Goal: Transaction & Acquisition: Subscribe to service/newsletter

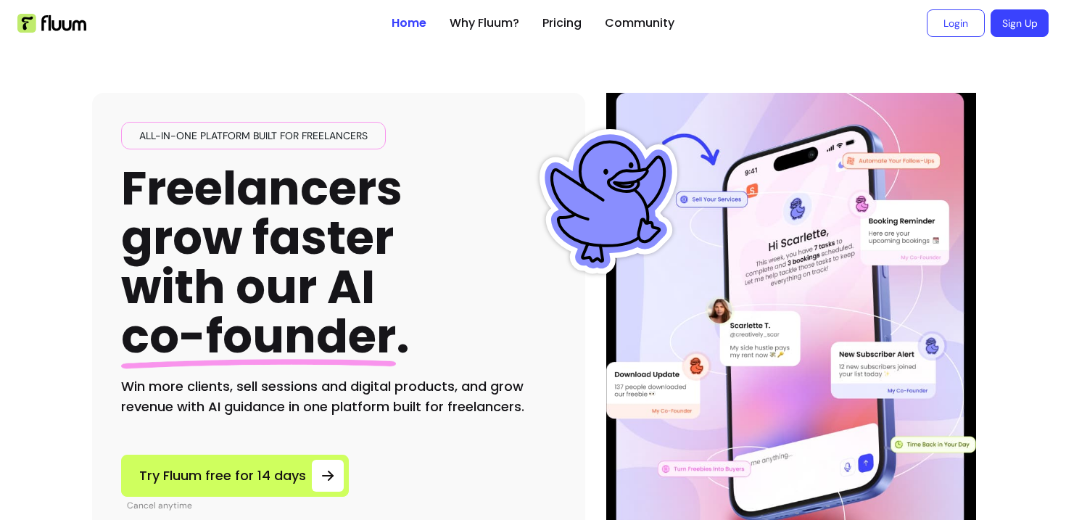
click at [1007, 30] on link "Sign Up" at bounding box center [1020, 23] width 58 height 28
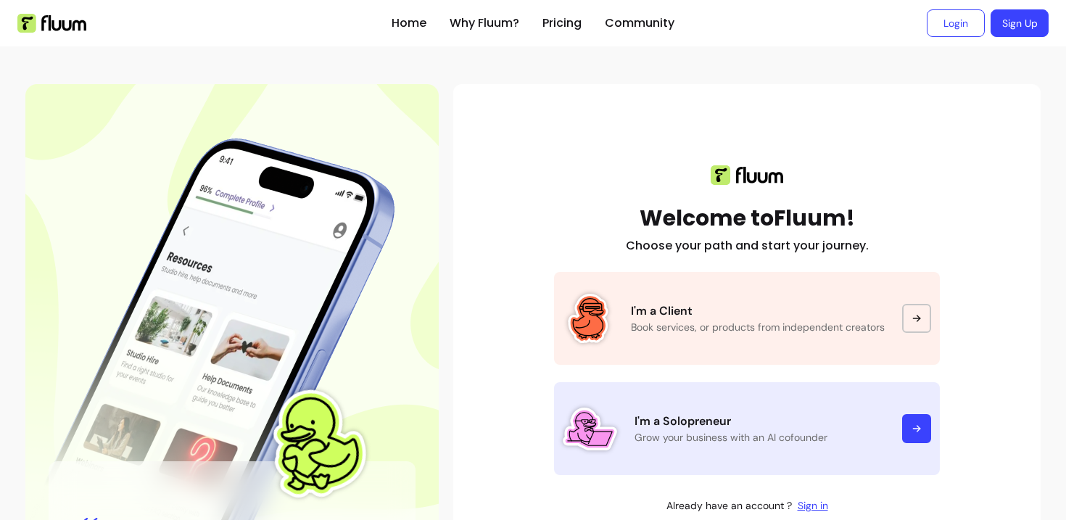
click at [695, 442] on p "Grow your business with an AI cofounder" at bounding box center [760, 437] width 250 height 15
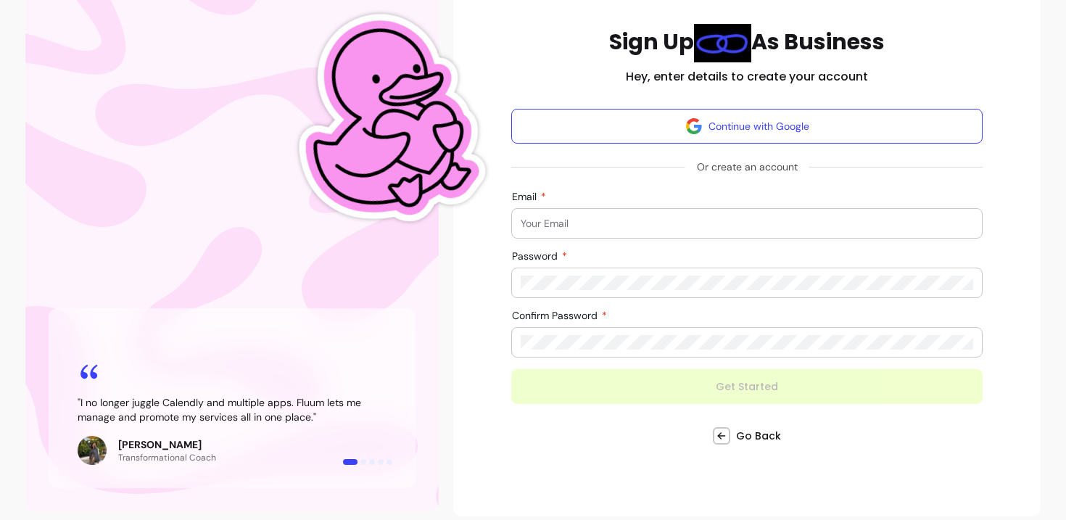
scroll to position [163, 0]
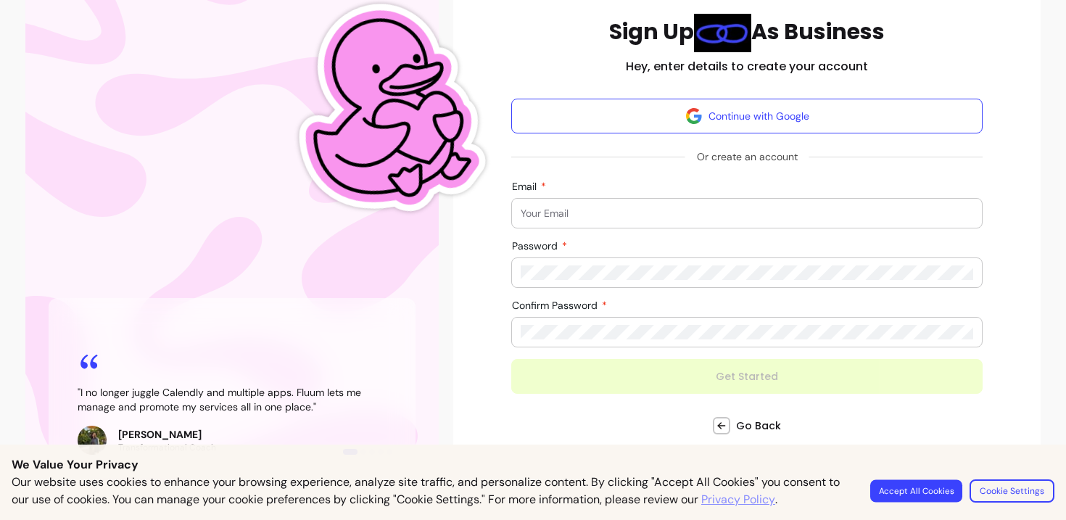
click at [930, 493] on button "Accept All Cookies" at bounding box center [917, 491] width 92 height 22
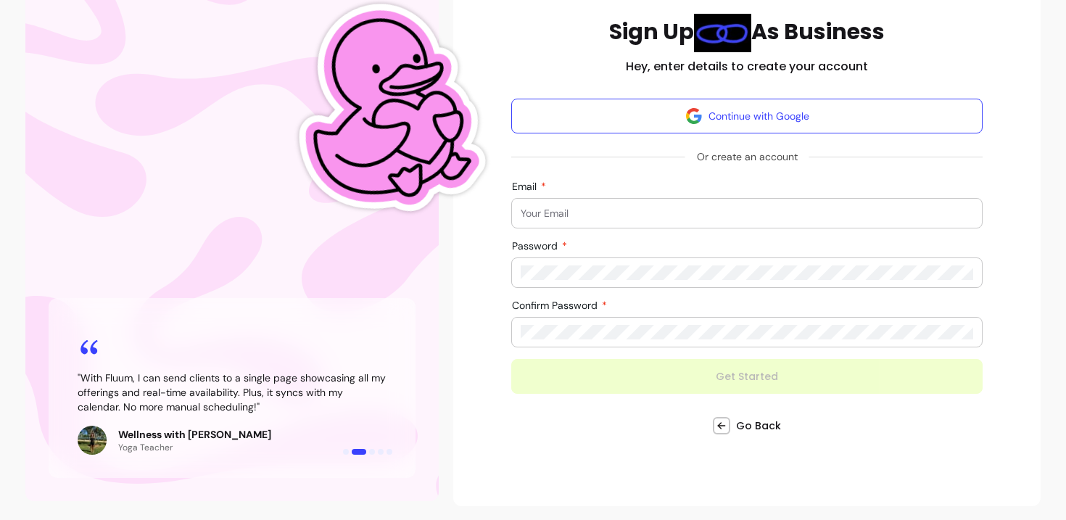
click at [643, 205] on div at bounding box center [747, 213] width 453 height 29
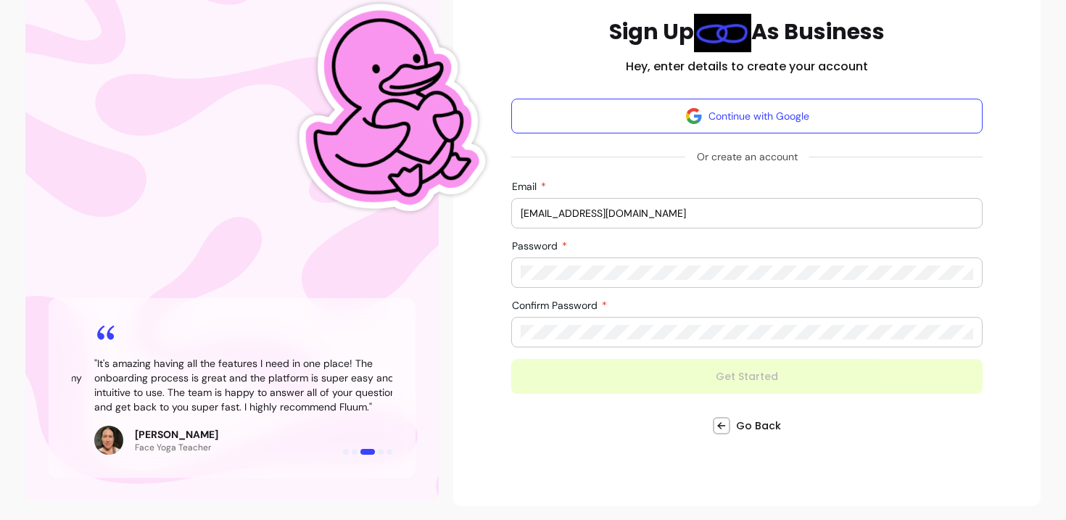
drag, startPoint x: 521, startPoint y: 215, endPoint x: 701, endPoint y: 215, distance: 179.9
click at [702, 215] on input "scarlettedegre@gmail.com" at bounding box center [747, 213] width 453 height 15
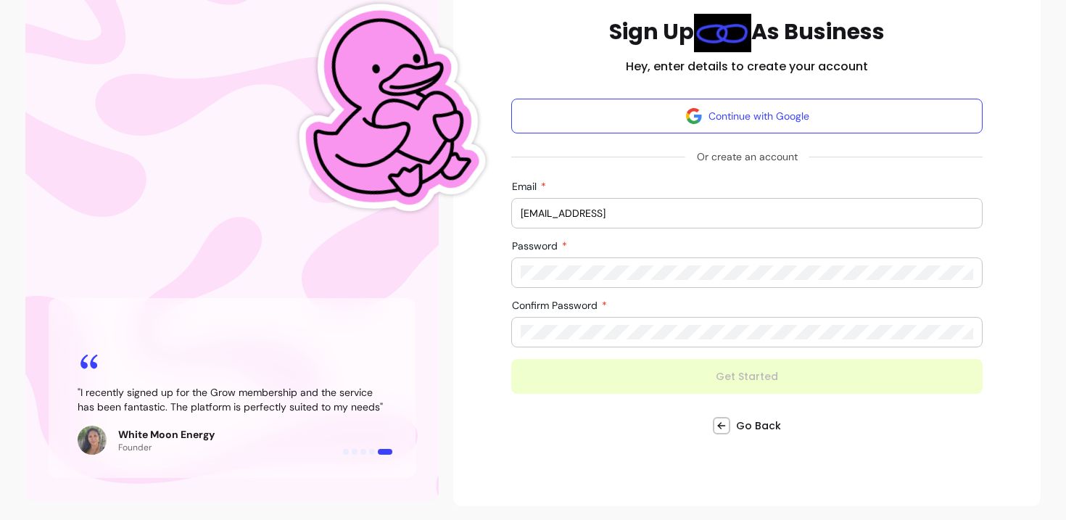
type input "Scarlette@fluuuum.ai"
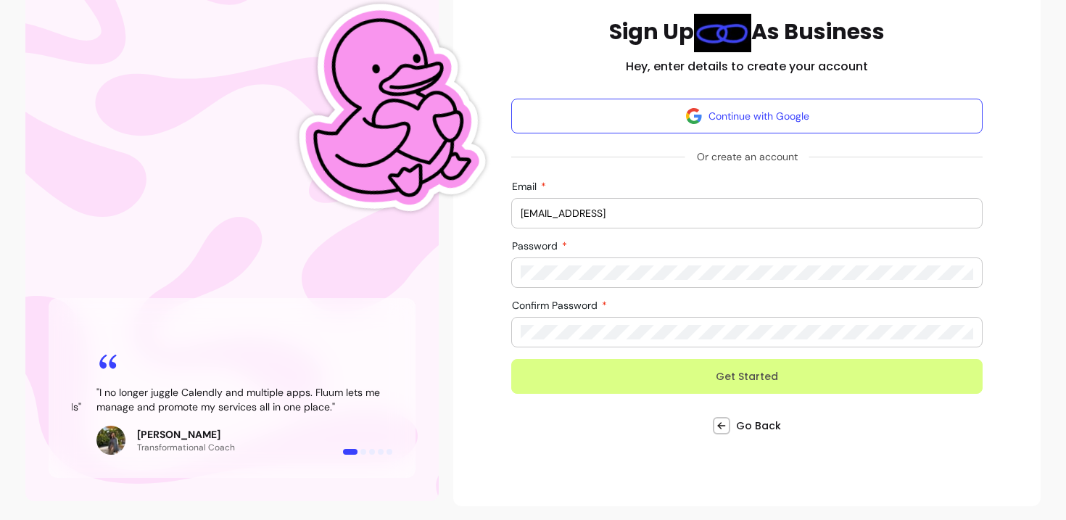
click at [567, 387] on button "Get Started" at bounding box center [747, 376] width 472 height 35
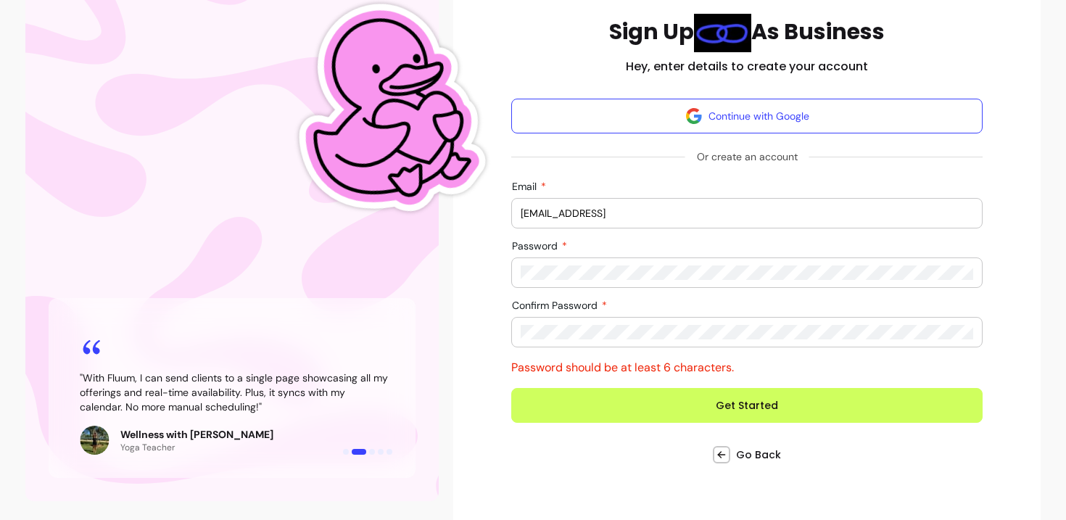
click at [505, 274] on div "Sign Up As Business Hey, enter details to create your account Continue with Goo…" at bounding box center [747, 240] width 564 height 452
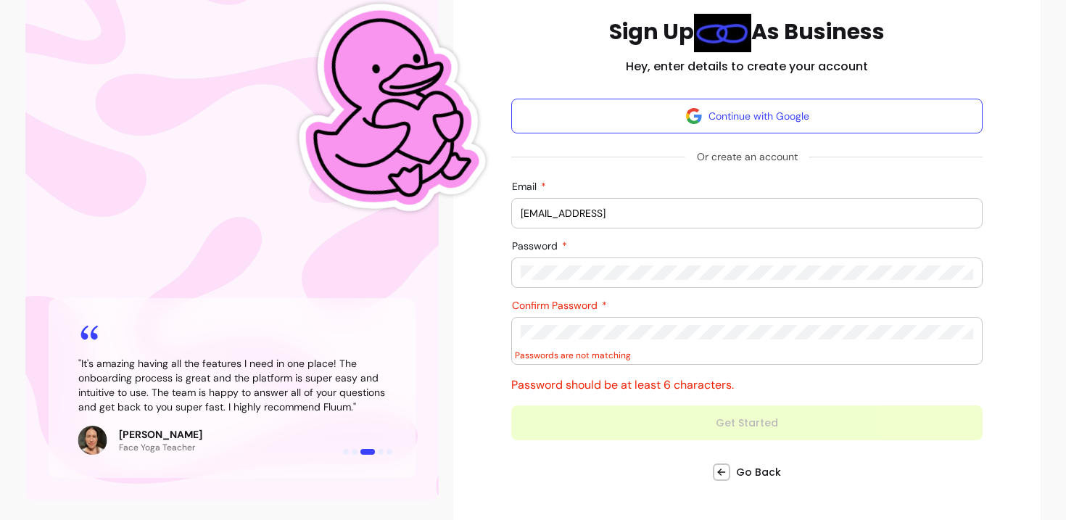
click at [511, 406] on button "Get Started" at bounding box center [747, 423] width 472 height 35
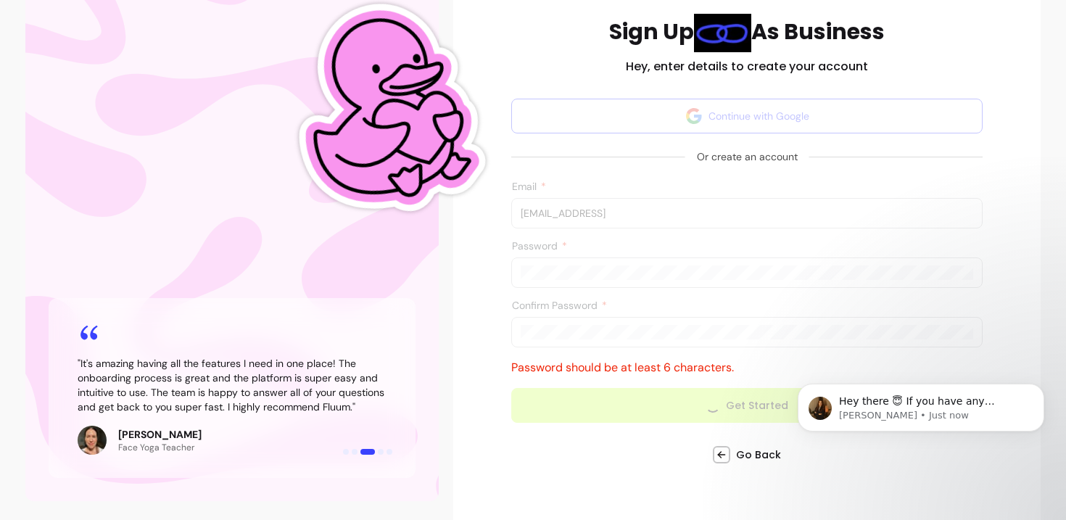
scroll to position [159, 0]
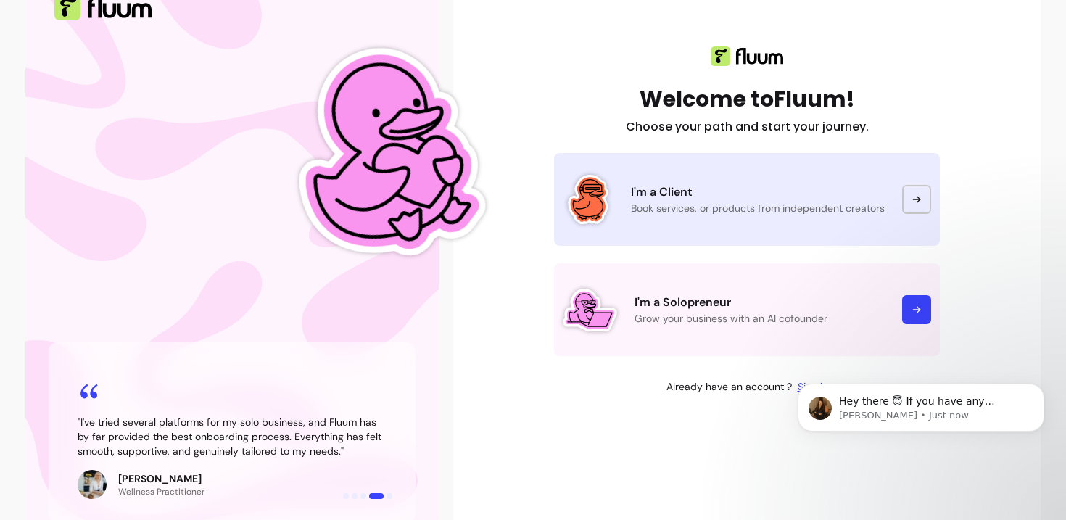
scroll to position [159, 0]
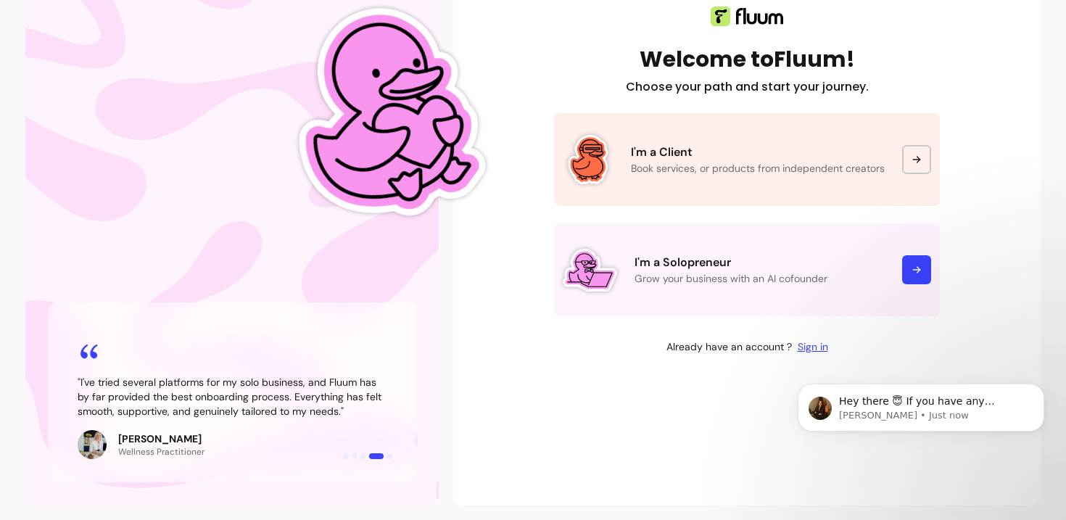
click at [816, 346] on link "Sign in" at bounding box center [813, 347] width 30 height 15
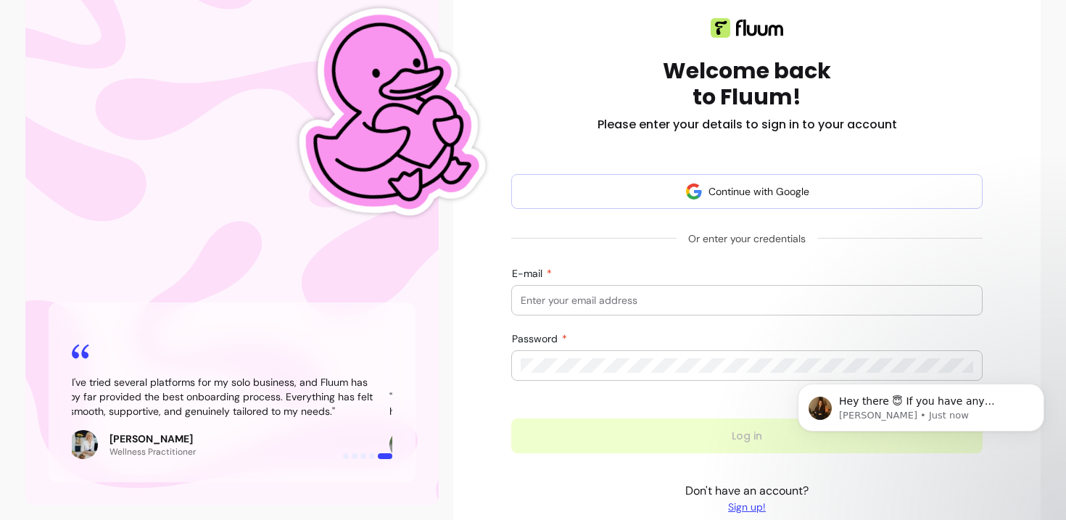
scroll to position [154, 0]
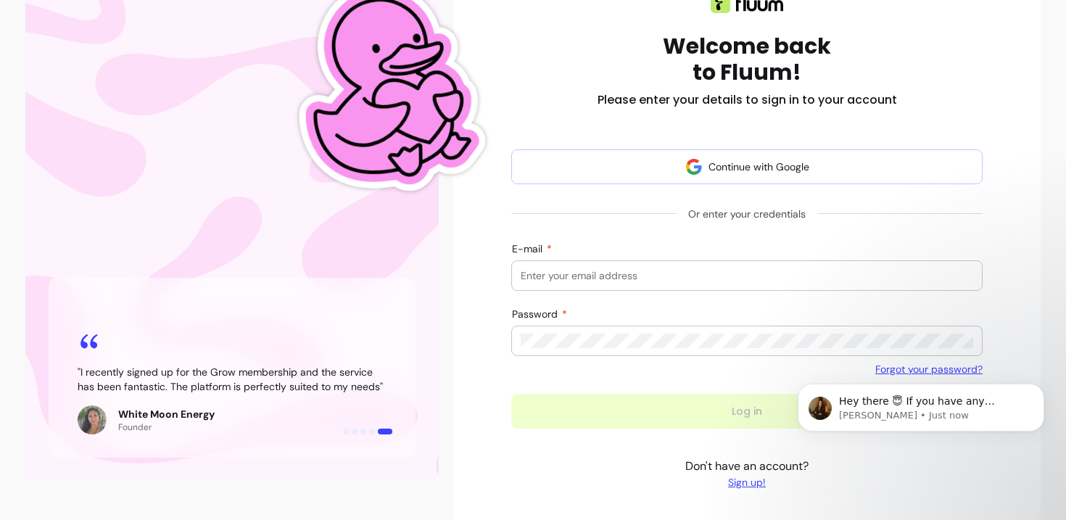
click at [762, 483] on link "Sign up!" at bounding box center [747, 482] width 123 height 15
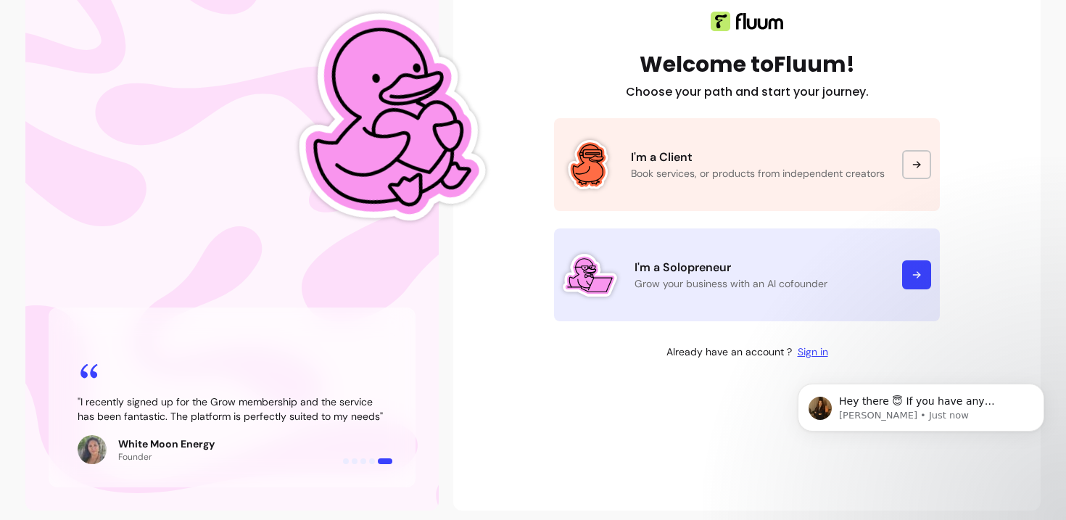
click at [789, 258] on link "I'm a Solopreneur Grow your business with an AI cofounder" at bounding box center [747, 275] width 386 height 93
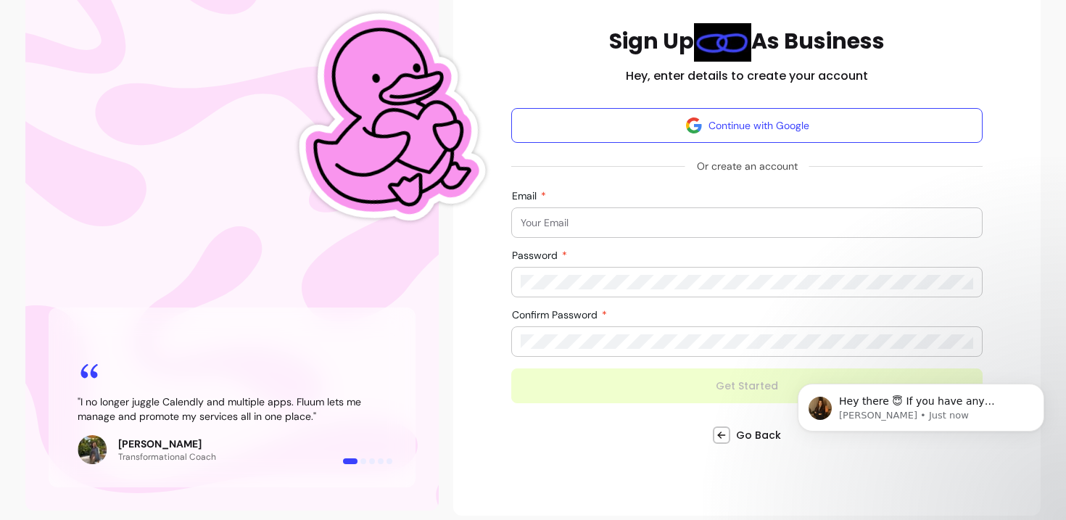
click at [620, 216] on input "Email" at bounding box center [747, 222] width 453 height 15
click at [601, 205] on form "Continue with Google Or create an account Email Password Confirm Password Get S…" at bounding box center [747, 255] width 472 height 295
click at [598, 217] on input "Email" at bounding box center [747, 222] width 453 height 15
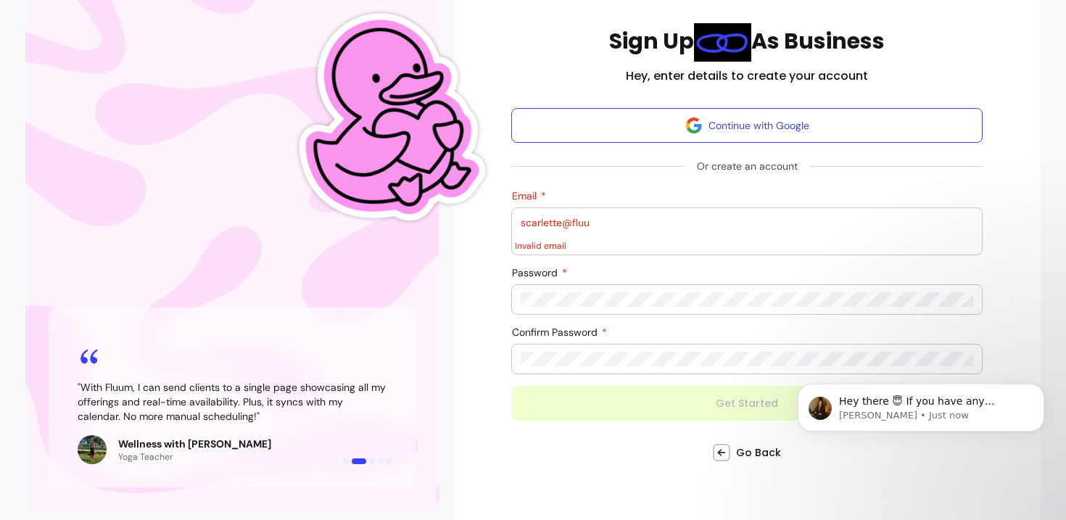
type input "scarlette@fluum.ai"
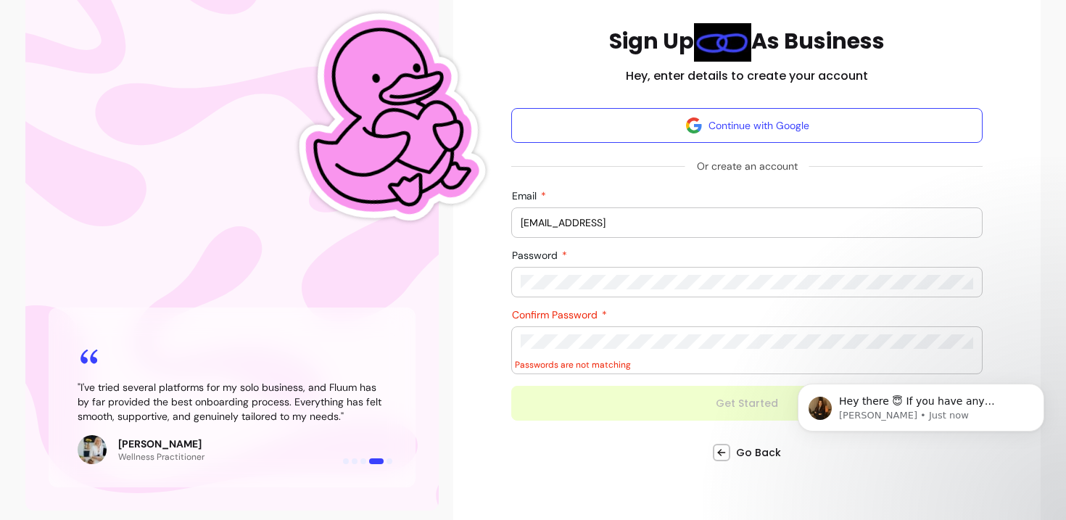
click at [511, 386] on button "Get Started" at bounding box center [747, 403] width 472 height 35
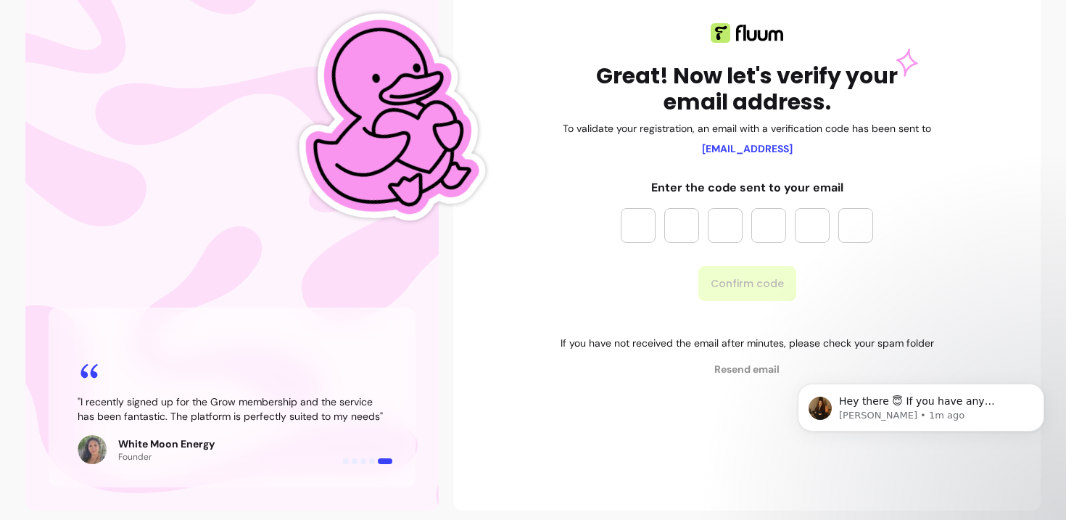
click at [647, 217] on input "Please enter OTP character 1" at bounding box center [638, 225] width 35 height 35
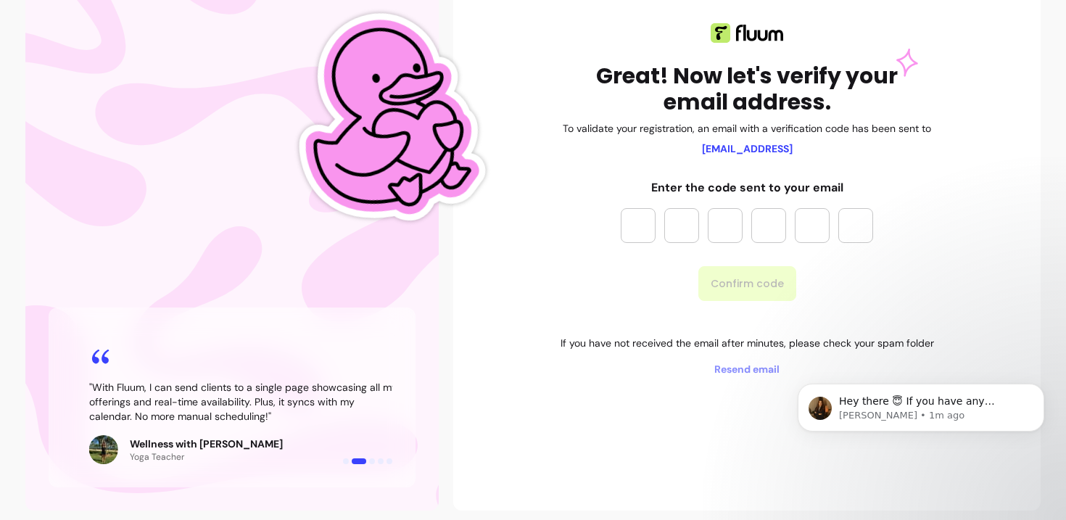
click at [639, 221] on input "Please enter OTP character 1" at bounding box center [638, 225] width 35 height 35
type input "*"
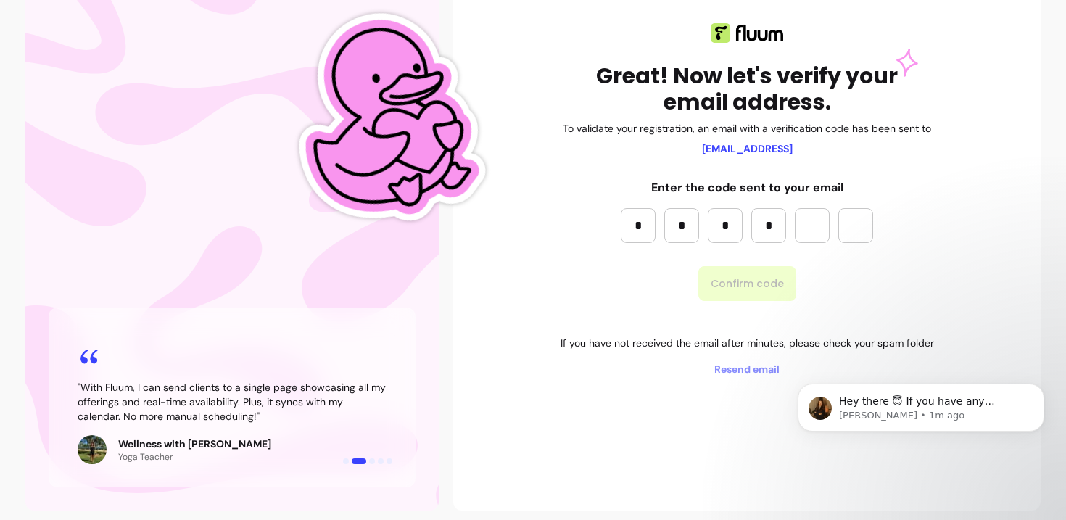
type input "*"
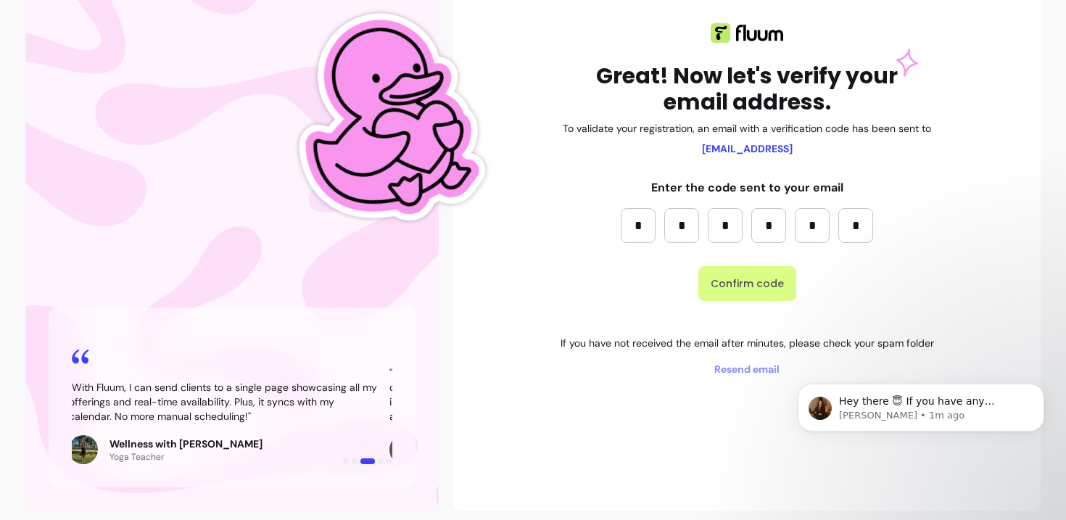
type input "*"
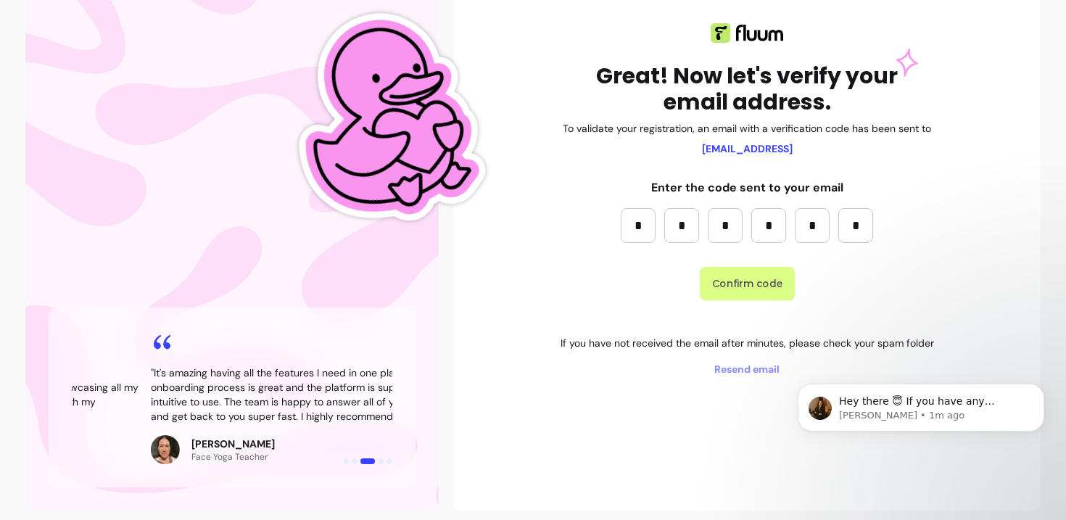
click at [736, 287] on button "Confirm code" at bounding box center [747, 284] width 95 height 34
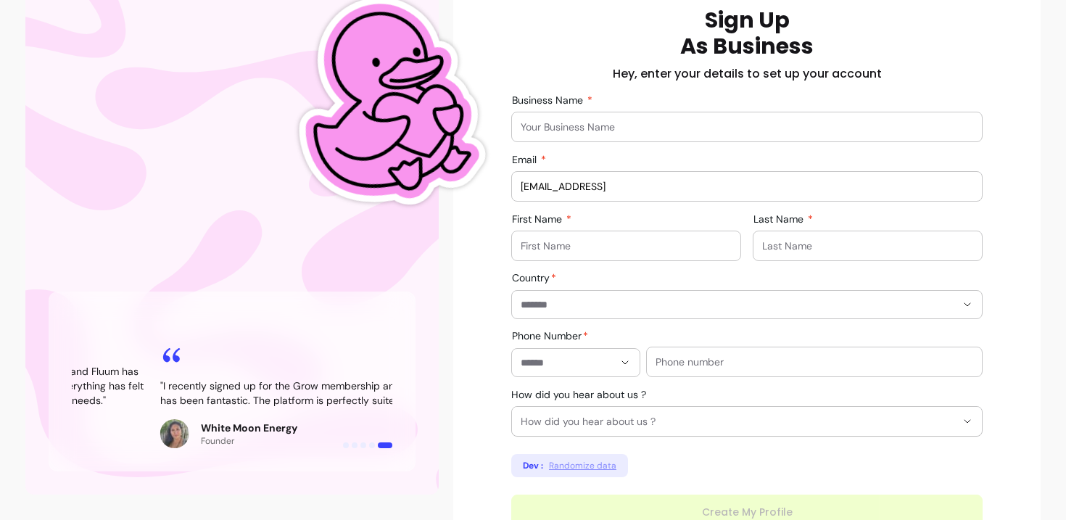
scroll to position [263, 0]
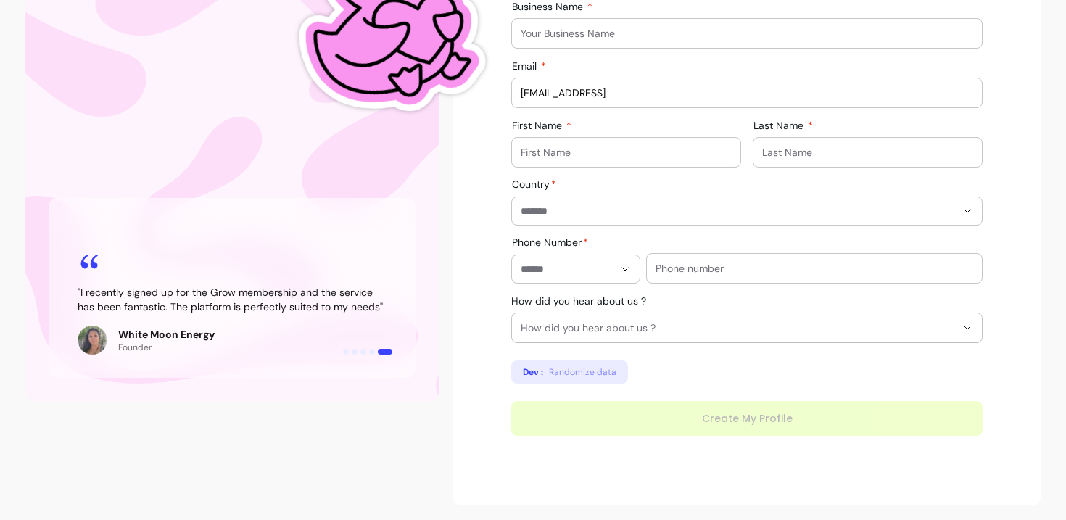
click at [596, 374] on span "Randomize data" at bounding box center [582, 372] width 67 height 12
type input "Brown Group"
type input "+967 5237198319"
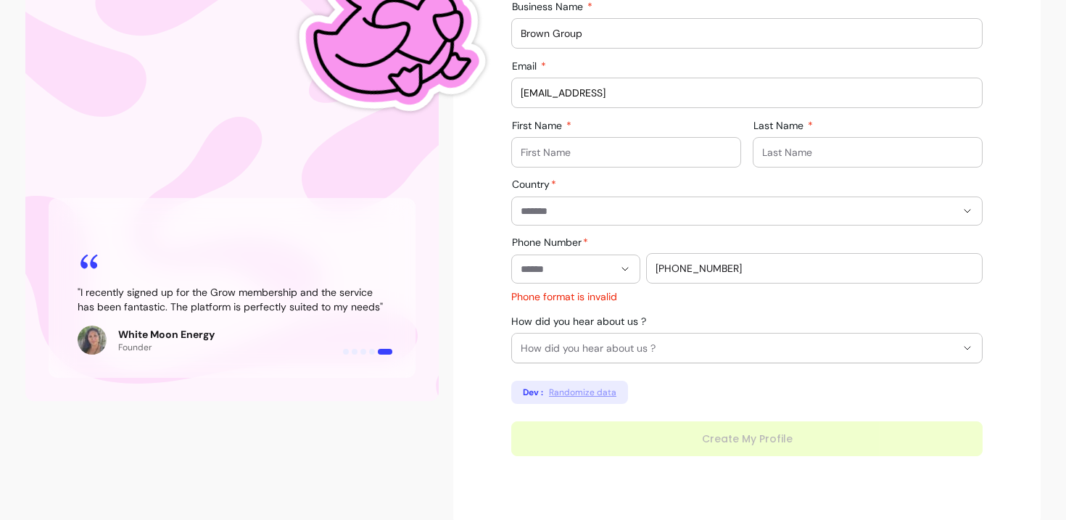
click at [688, 438] on div "**********" at bounding box center [747, 185] width 472 height 543
click at [604, 270] on input "Phone Number" at bounding box center [567, 269] width 93 height 15
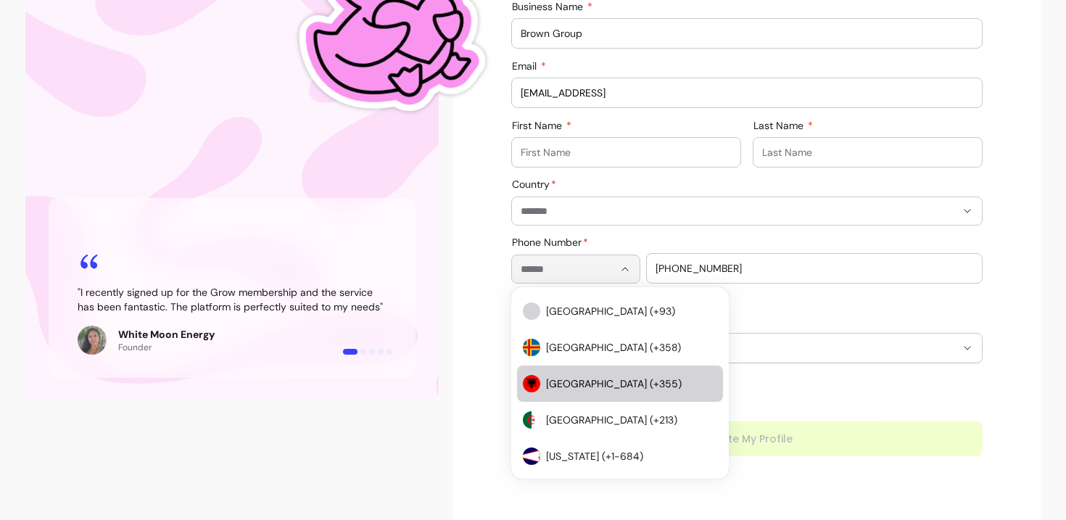
click at [593, 388] on span "Albania (+355)" at bounding box center [624, 384] width 157 height 15
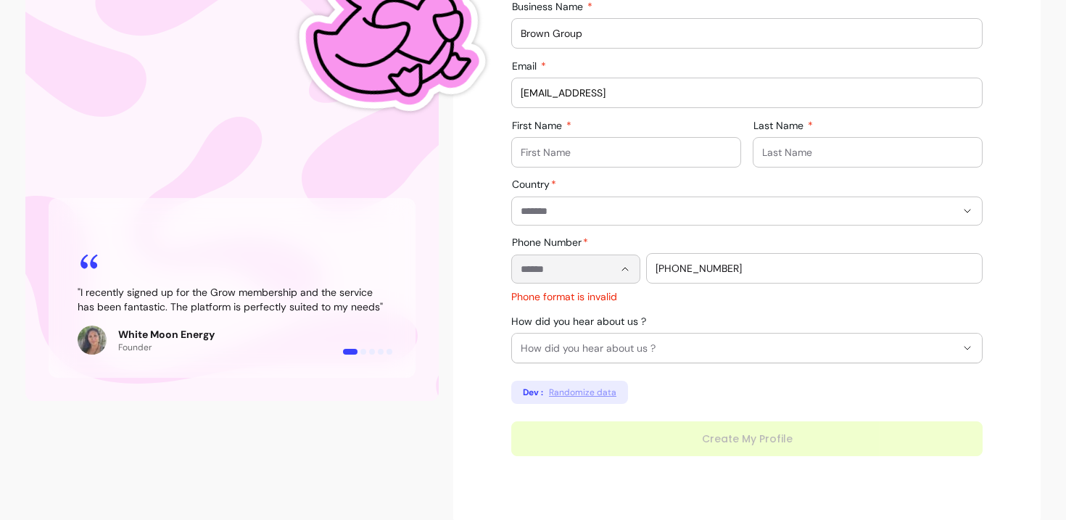
type input "**********"
click at [759, 456] on div "**********" at bounding box center [747, 185] width 472 height 543
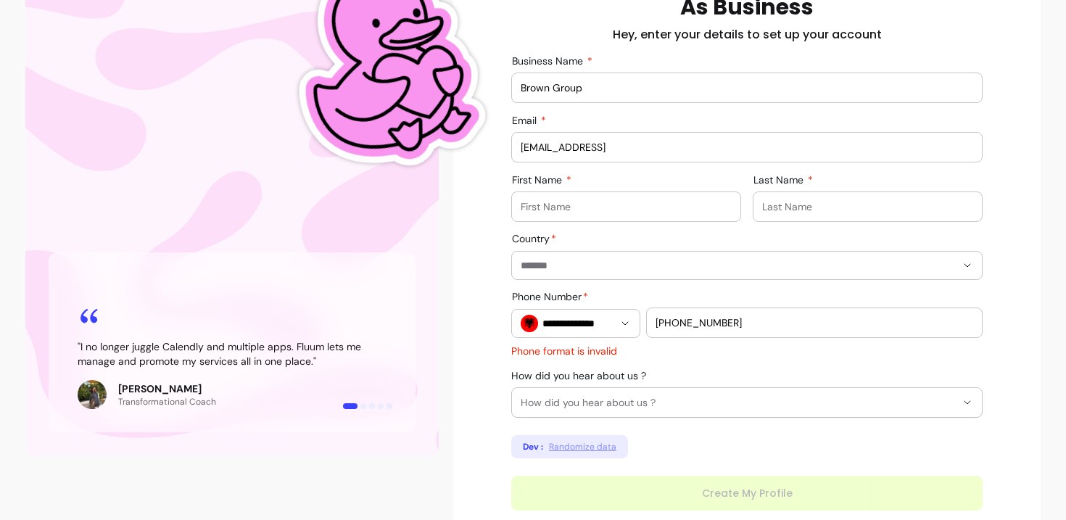
scroll to position [190, 0]
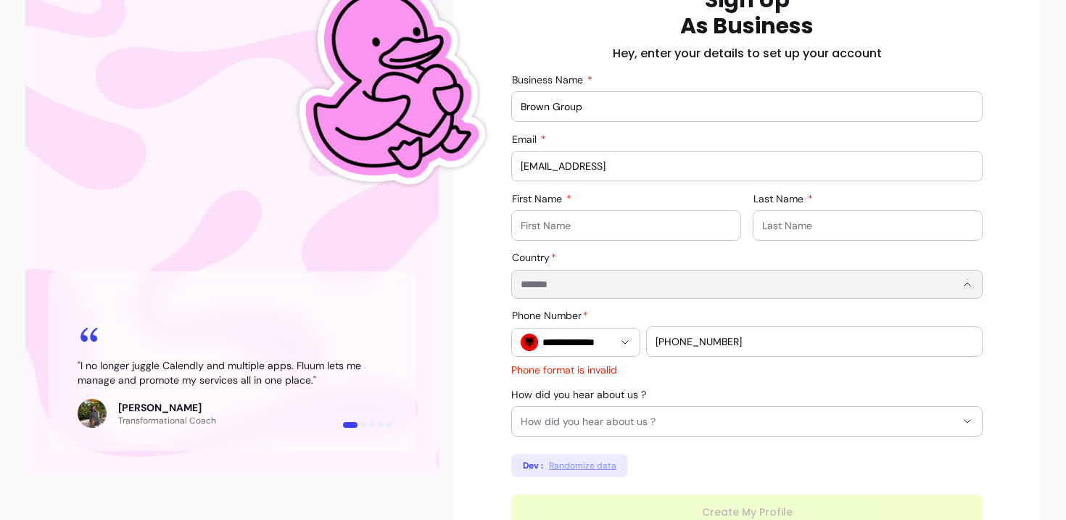
click at [640, 278] on input "Country" at bounding box center [727, 284] width 412 height 15
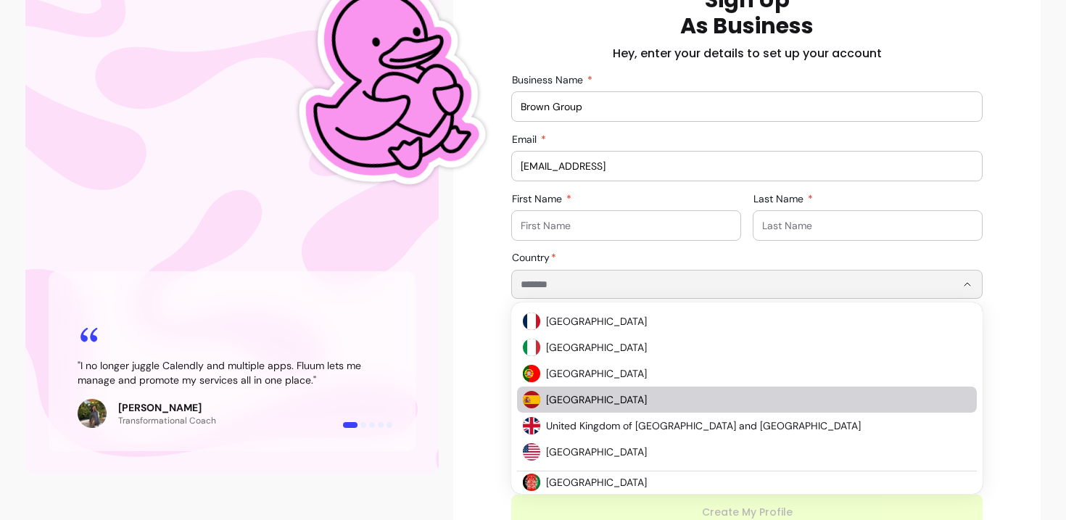
click at [567, 403] on span "Spain" at bounding box center [751, 399] width 411 height 15
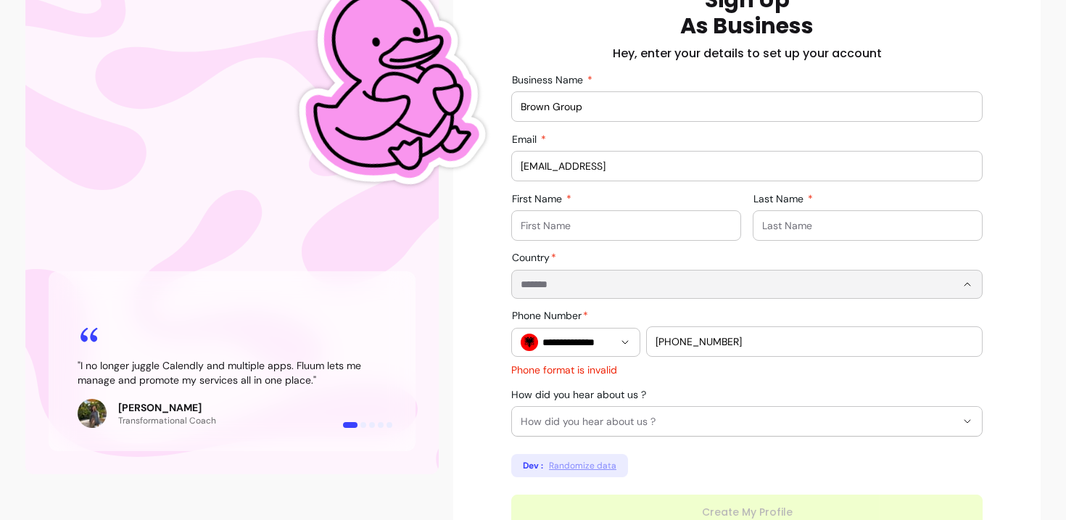
type input "*****"
type input "**********"
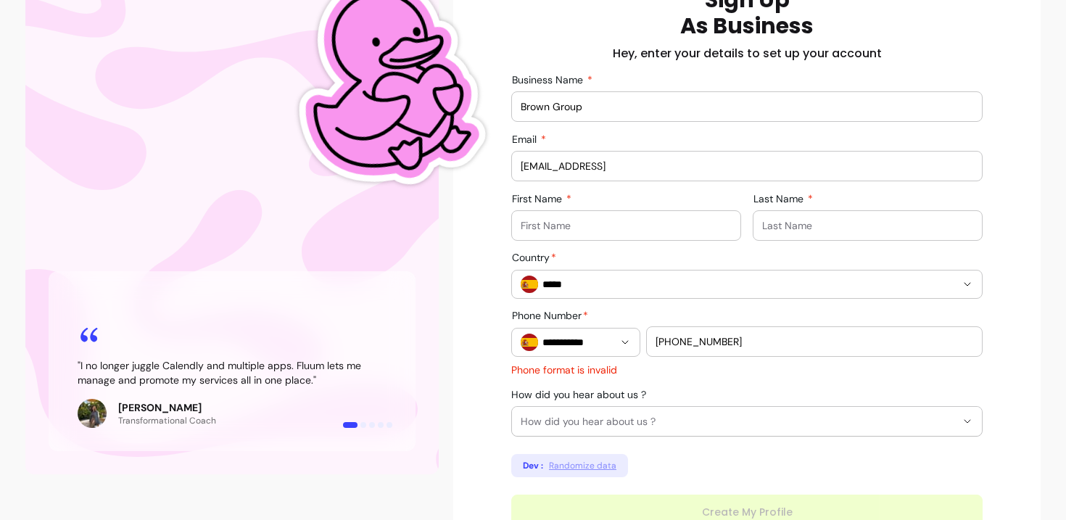
click at [631, 217] on div at bounding box center [626, 225] width 211 height 29
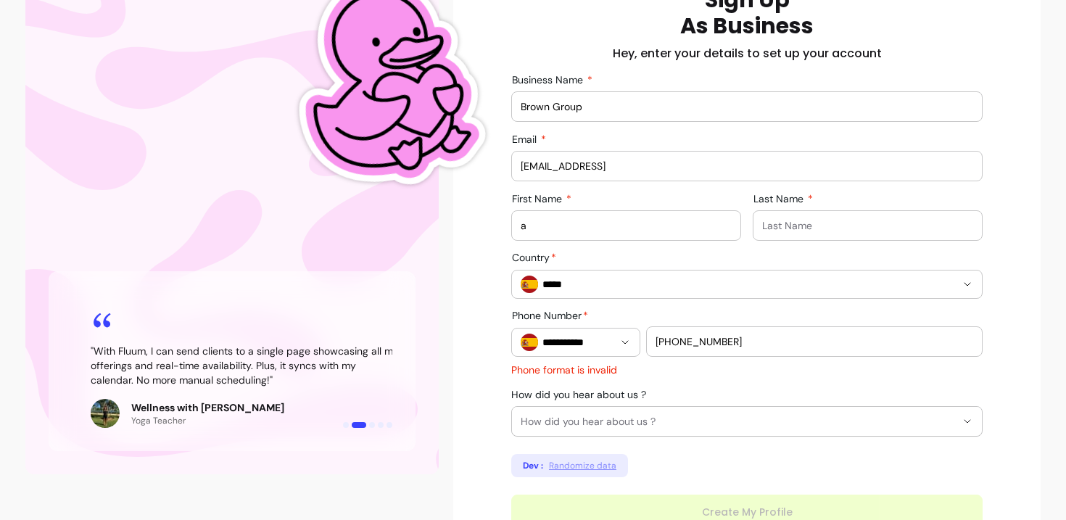
type input "a"
click at [810, 223] on input "Last Name" at bounding box center [867, 225] width 211 height 15
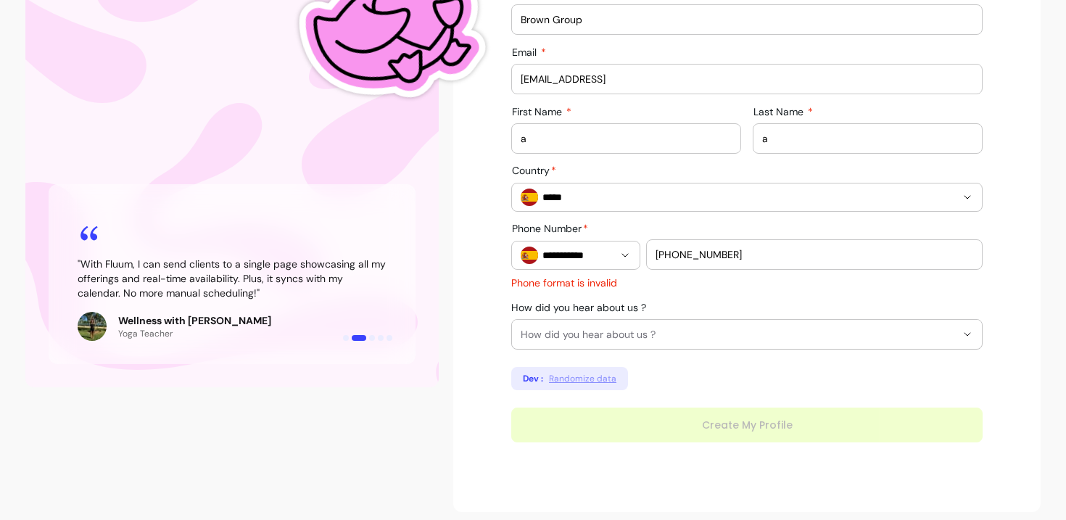
scroll to position [284, 0]
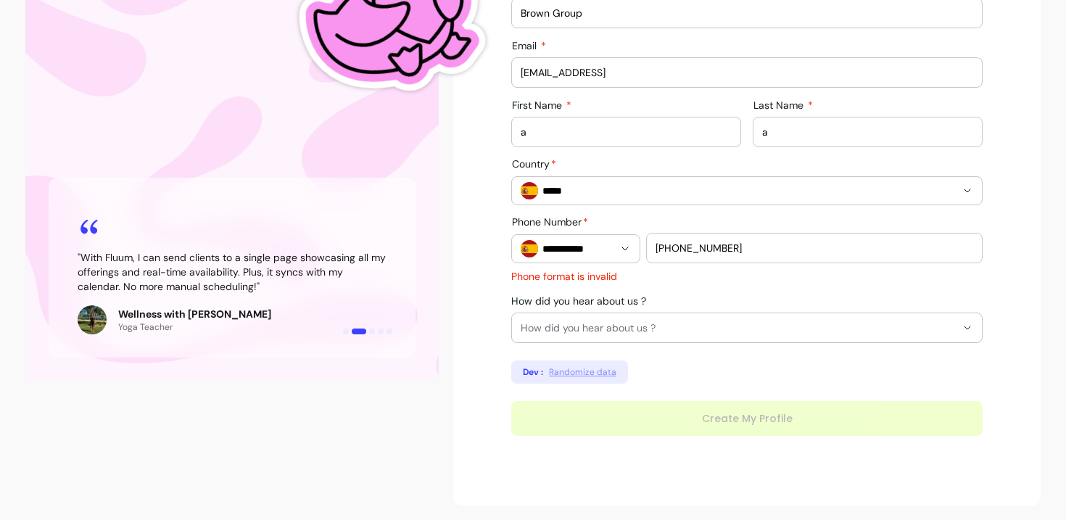
type input "a"
click at [719, 427] on div "**********" at bounding box center [747, 164] width 472 height 543
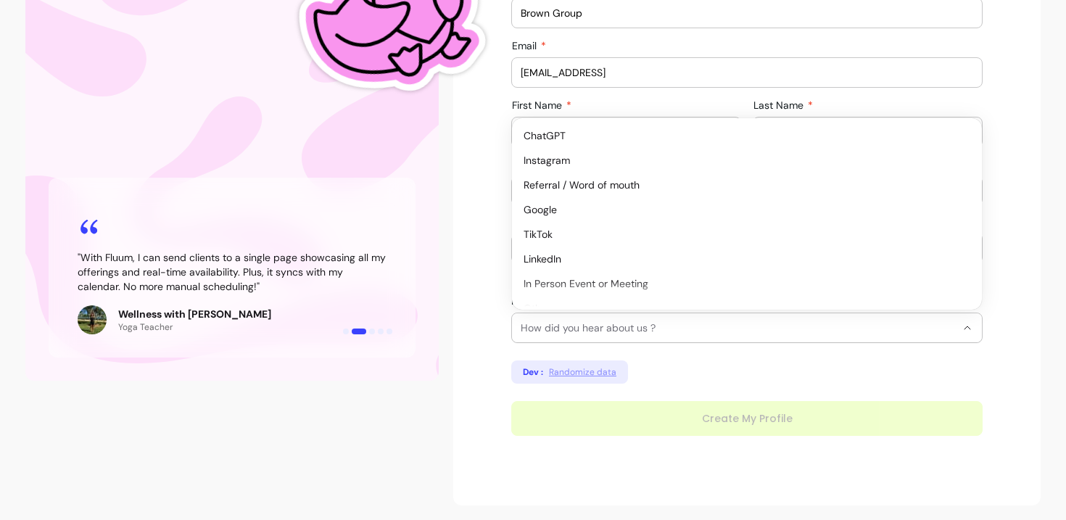
click at [686, 321] on span "How did you hear about us ?" at bounding box center [738, 328] width 435 height 15
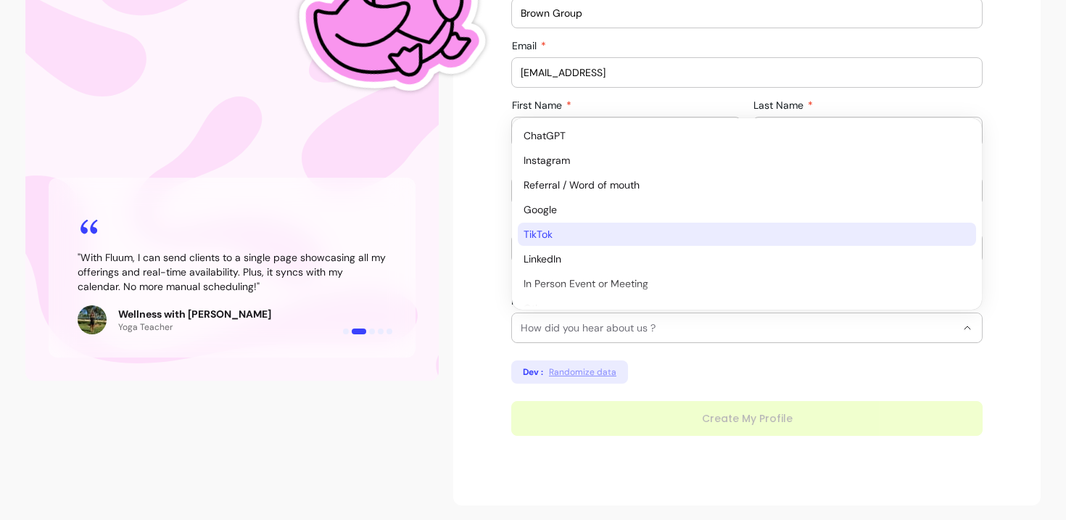
click at [691, 234] on span "TikTok" at bounding box center [740, 234] width 432 height 15
select select "******"
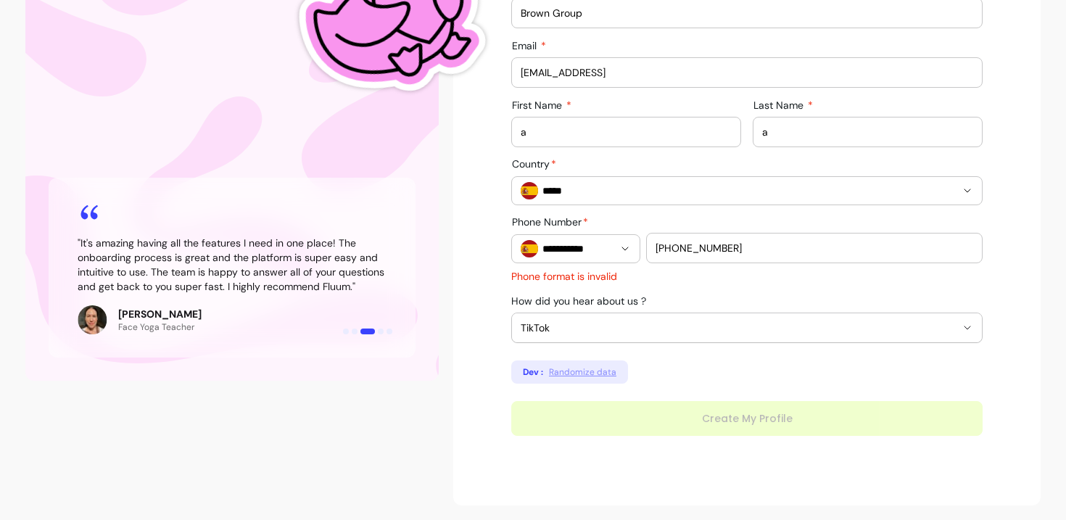
click at [715, 346] on div "**********" at bounding box center [747, 164] width 472 height 543
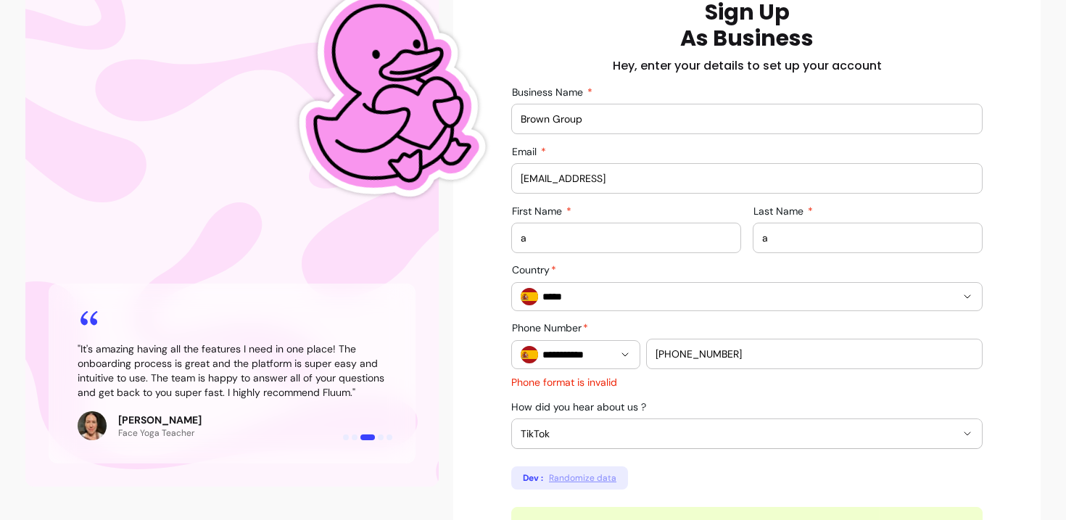
scroll to position [167, 0]
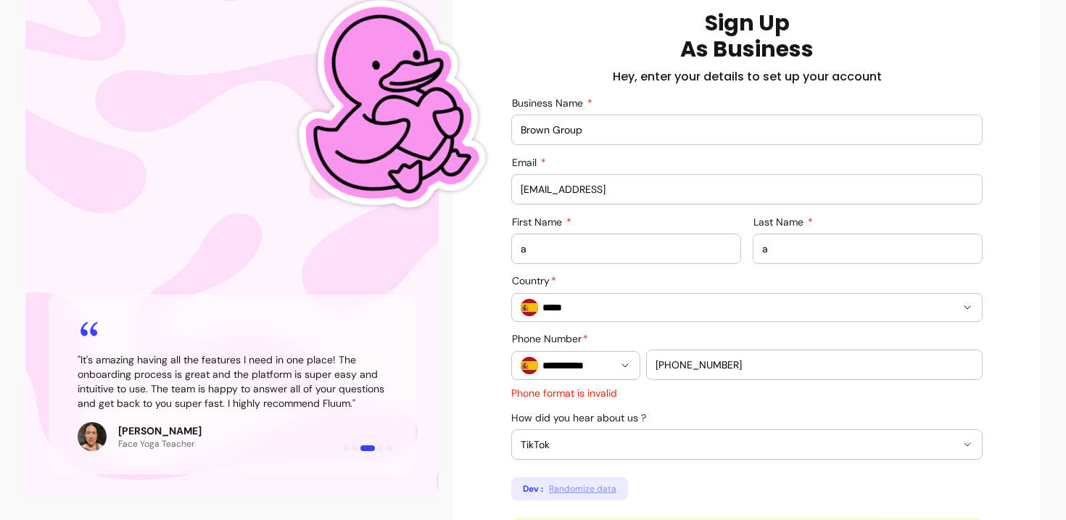
click at [628, 256] on div "a" at bounding box center [626, 248] width 211 height 29
type input "aAAA"
click at [799, 248] on input "a" at bounding box center [867, 249] width 211 height 15
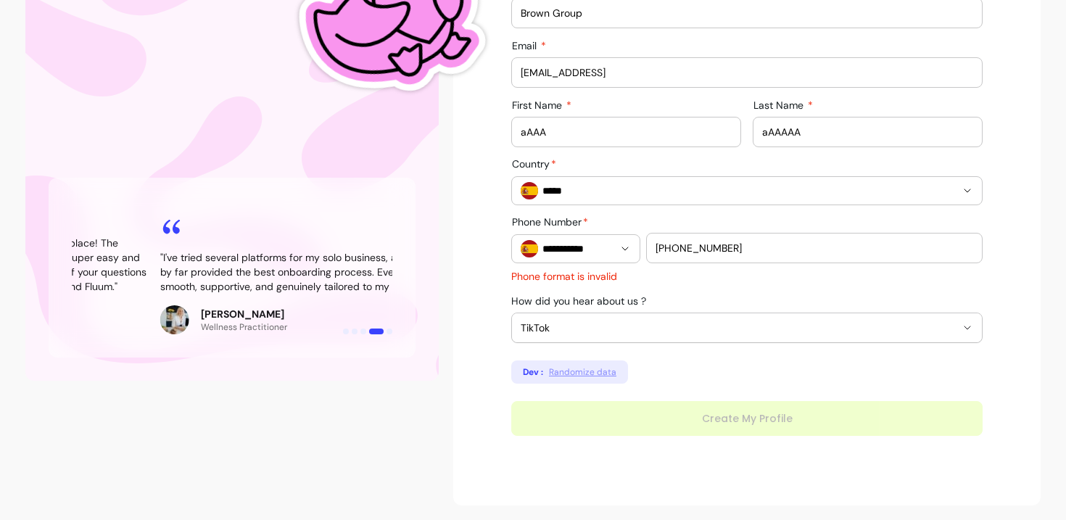
type input "aAAAAA"
click at [745, 380] on div "**********" at bounding box center [747, 164] width 472 height 543
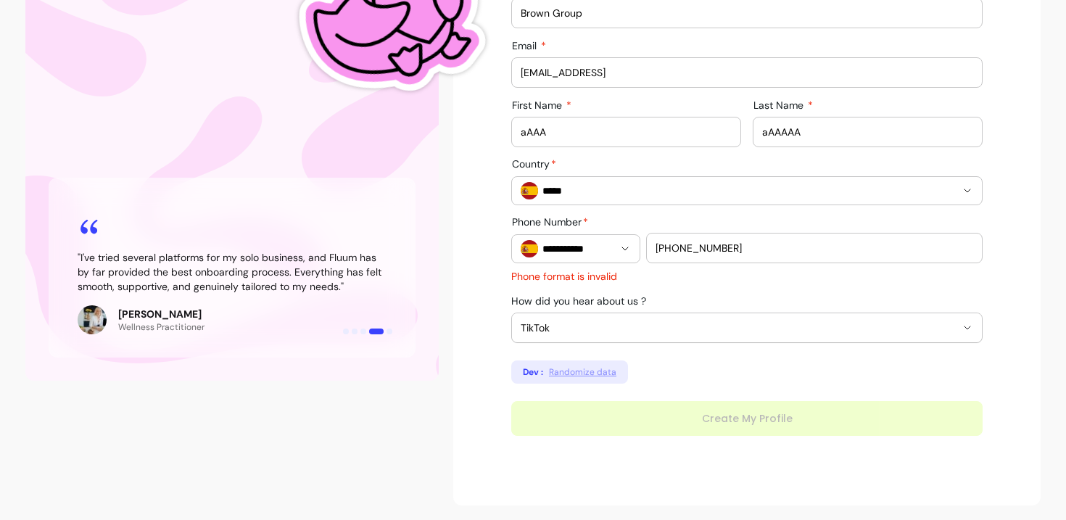
drag, startPoint x: 680, startPoint y: 246, endPoint x: 642, endPoint y: 246, distance: 37.7
click at [642, 246] on div "**********" at bounding box center [747, 240] width 472 height 46
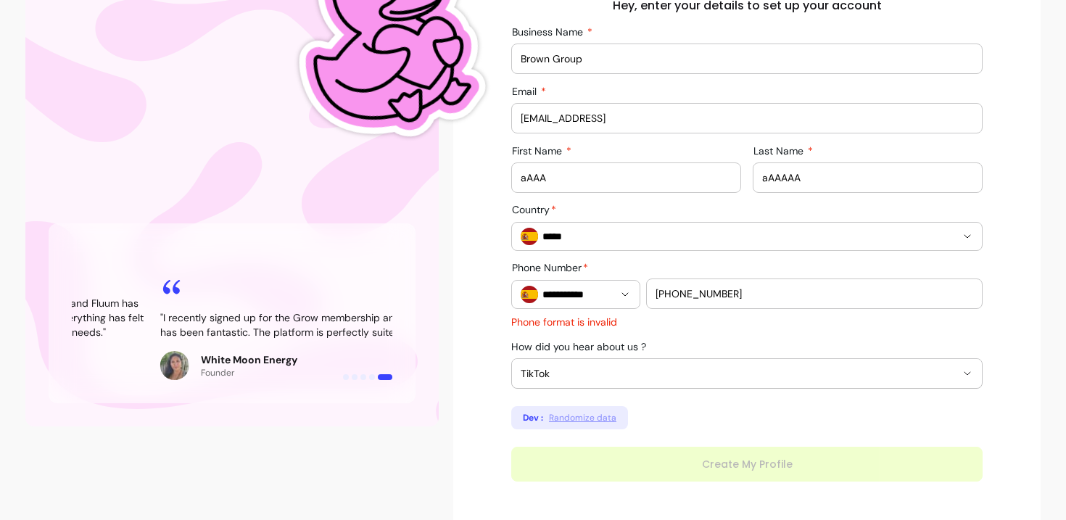
scroll to position [234, 0]
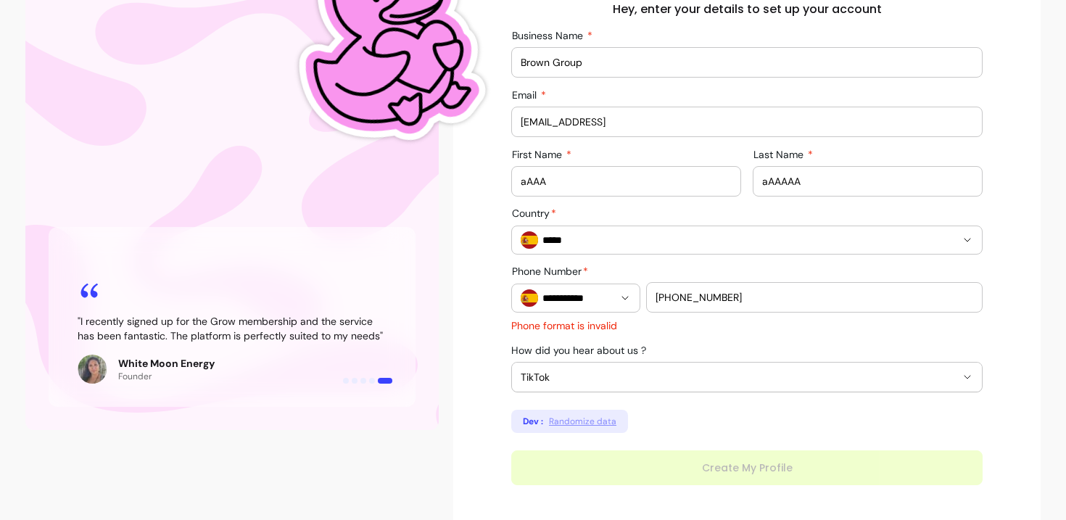
click at [606, 290] on div "**********" at bounding box center [576, 298] width 110 height 28
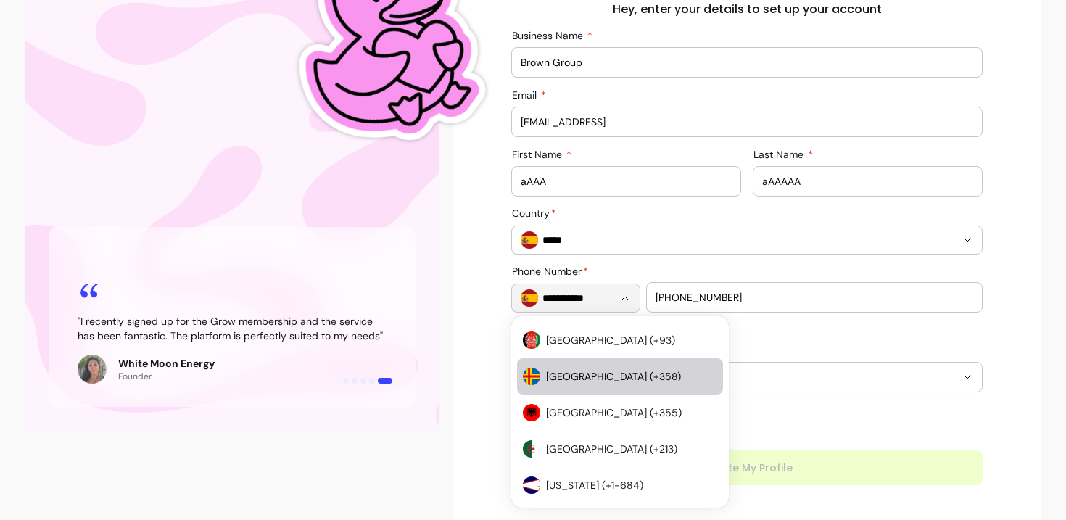
click at [614, 387] on li "Åland Islands (+358)" at bounding box center [620, 376] width 206 height 36
type input "**********"
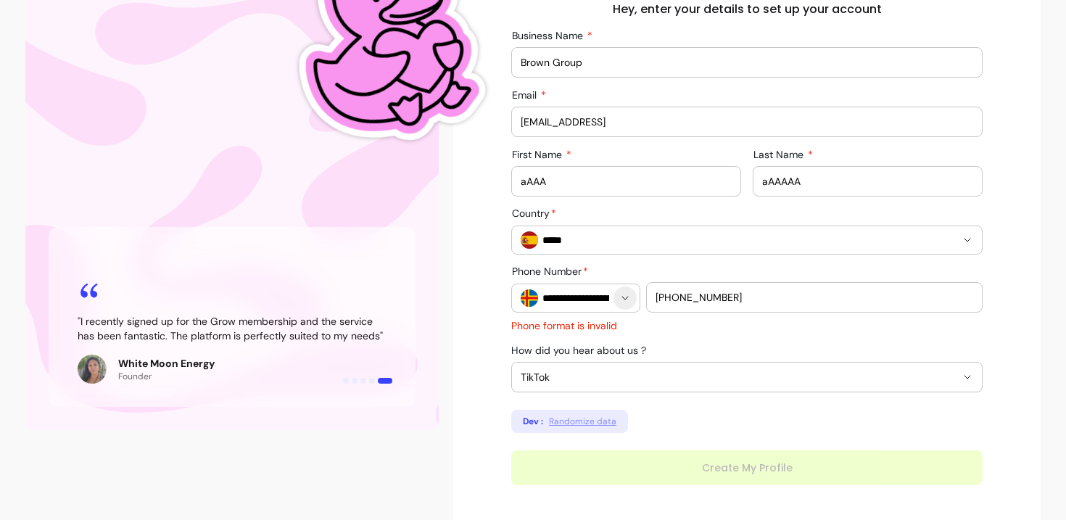
drag, startPoint x: 683, startPoint y: 294, endPoint x: 633, endPoint y: 294, distance: 49.3
click at [633, 294] on div "**********" at bounding box center [747, 289] width 472 height 46
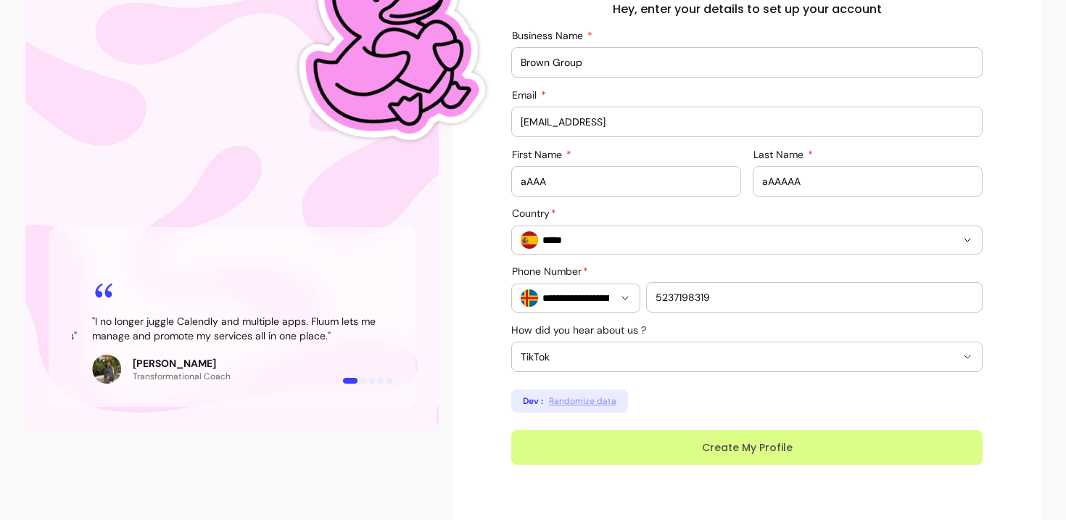
type input "5237198319"
click at [748, 447] on button "Create My Profile" at bounding box center [747, 447] width 472 height 35
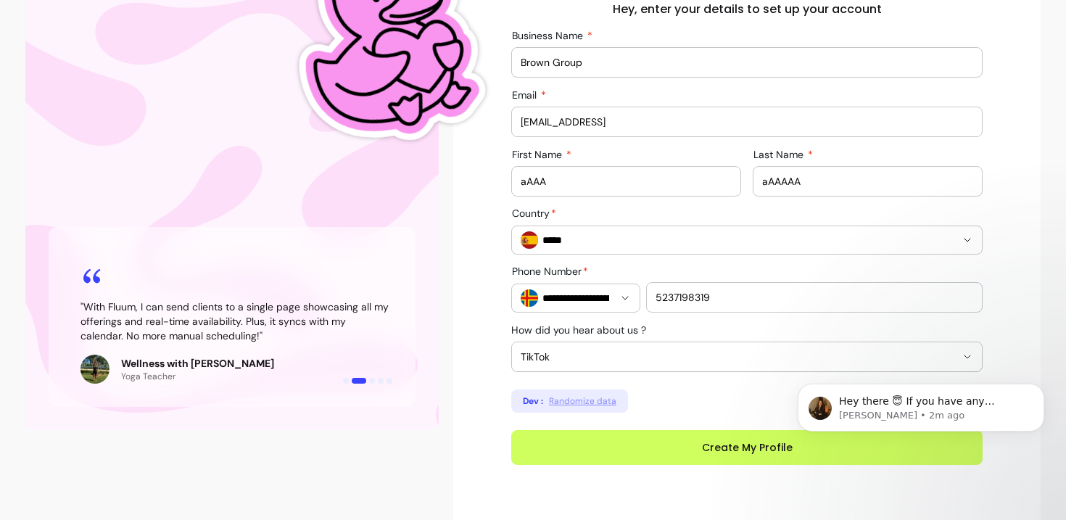
scroll to position [0, 0]
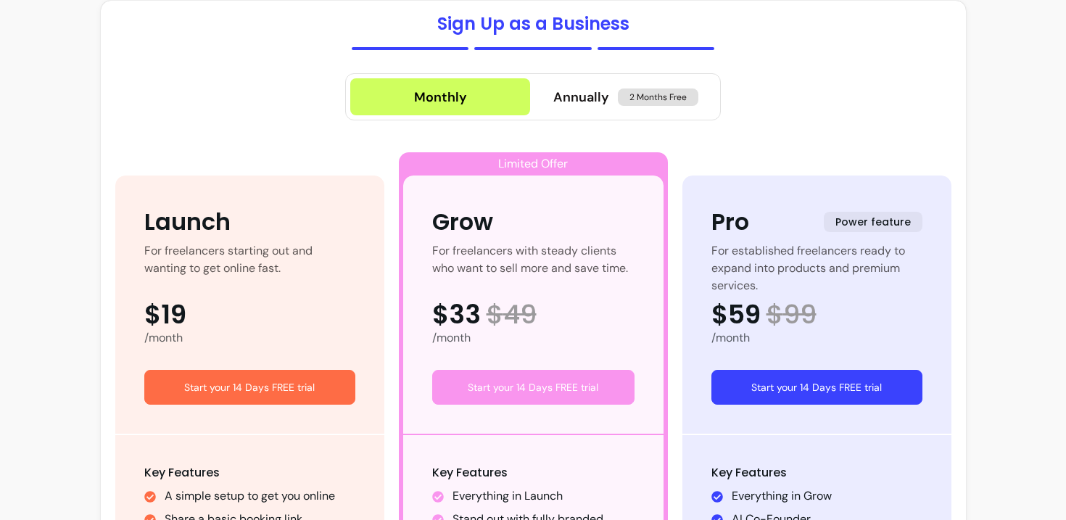
scroll to position [73, 0]
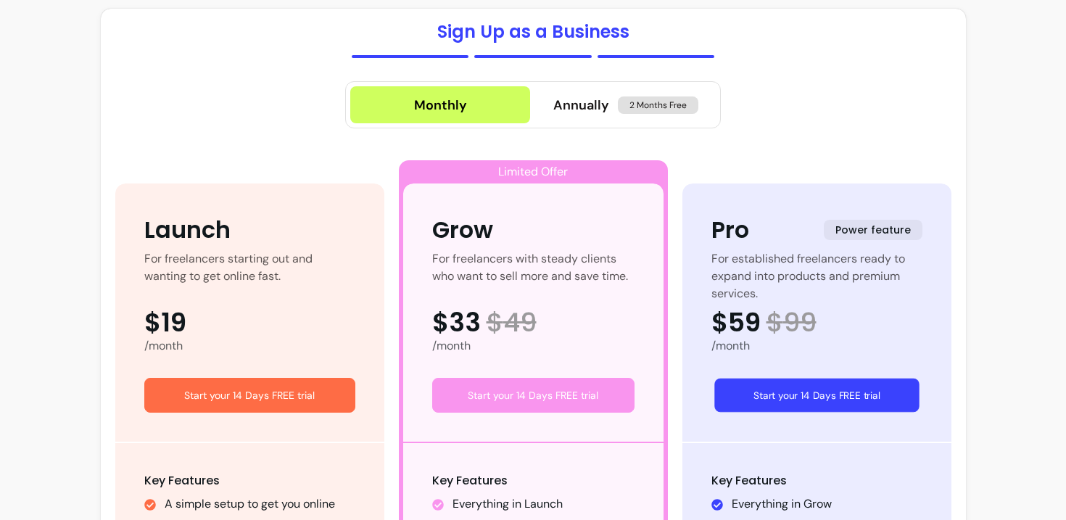
click at [765, 399] on button "Start your 14 Days FREE trial" at bounding box center [817, 396] width 205 height 34
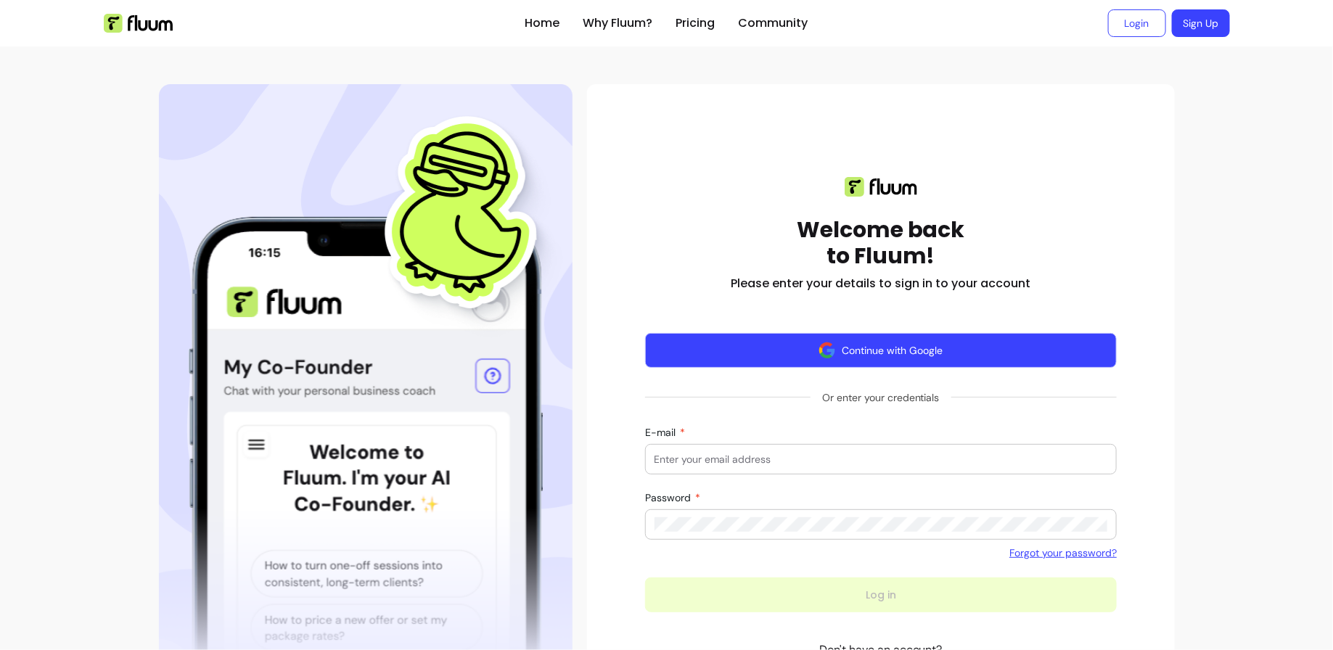
click at [853, 339] on button "Continue with Google" at bounding box center [881, 350] width 472 height 35
